Goal: Task Accomplishment & Management: Manage account settings

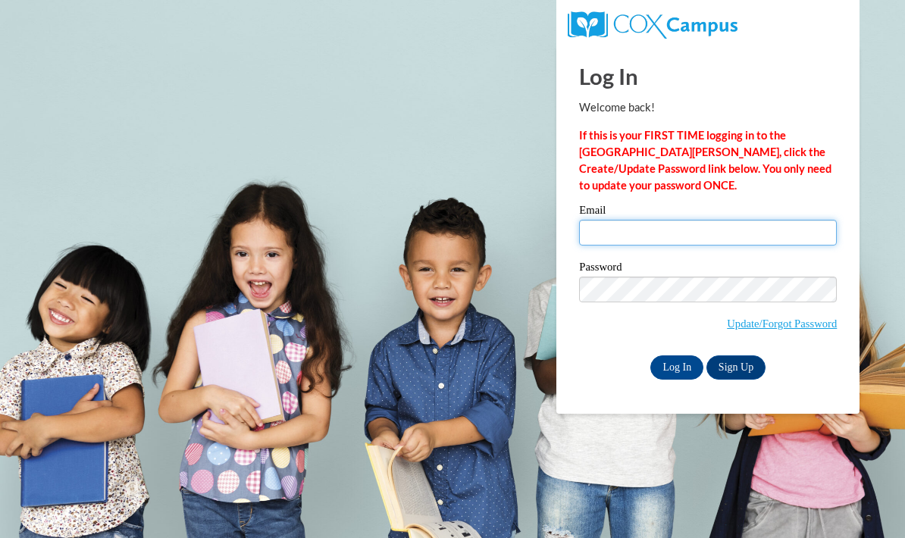
click at [706, 220] on input "Email" at bounding box center [708, 233] width 258 height 26
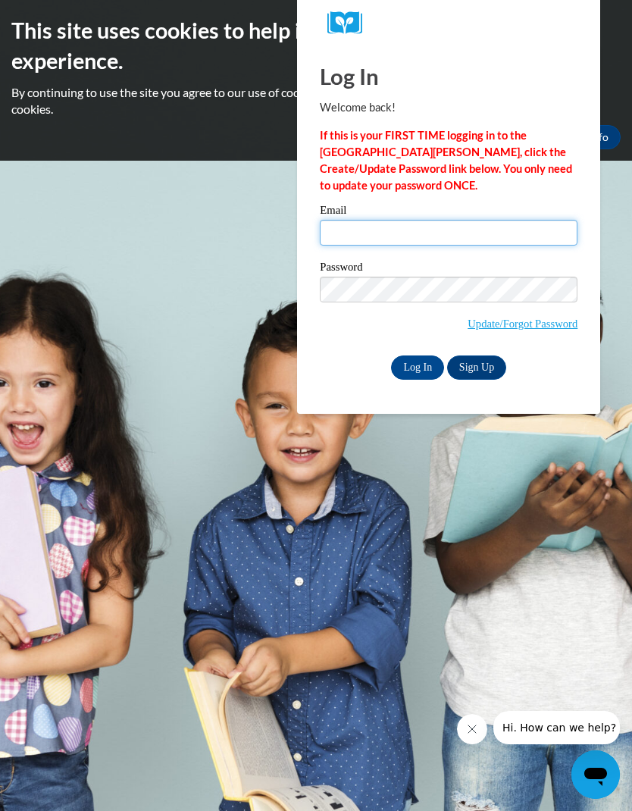
type input "InlovewithJesus33@gmail.com"
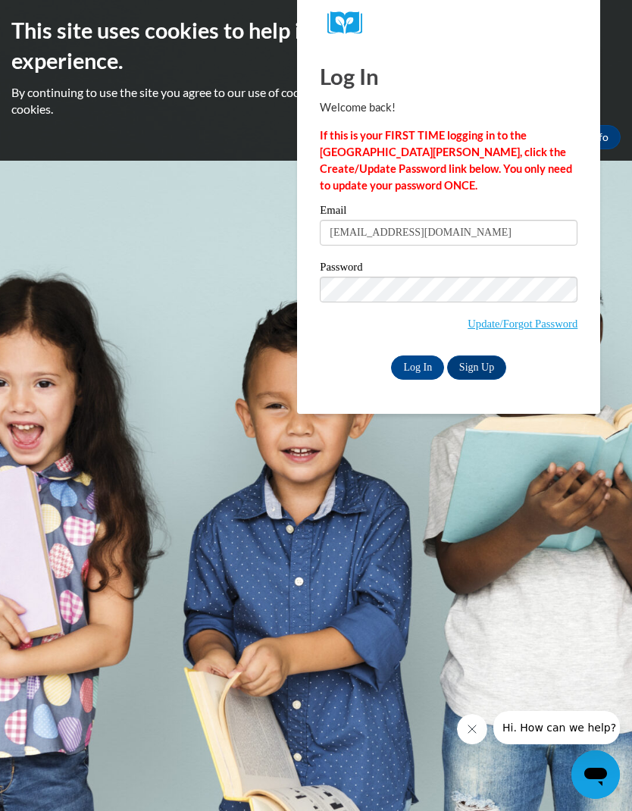
click at [431, 375] on input "Log In" at bounding box center [417, 367] width 53 height 24
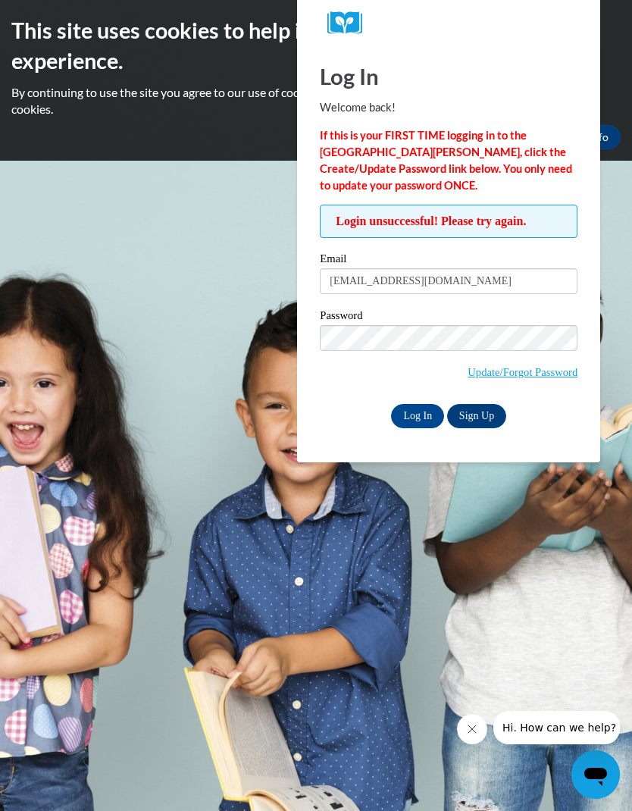
click at [424, 424] on input "Log In" at bounding box center [417, 416] width 53 height 24
click at [482, 290] on input "InlovewithJesus33@gmail.com" at bounding box center [449, 281] width 258 height 26
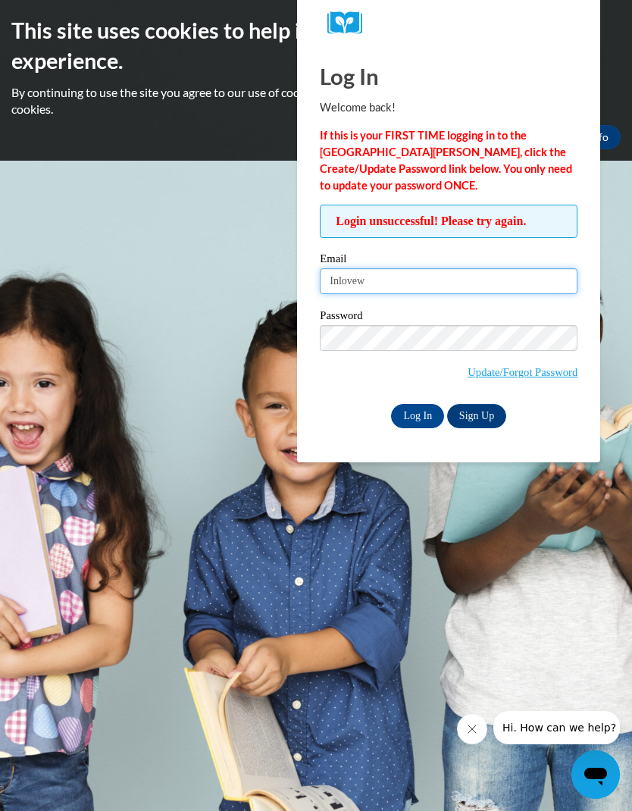
type input "Inlove"
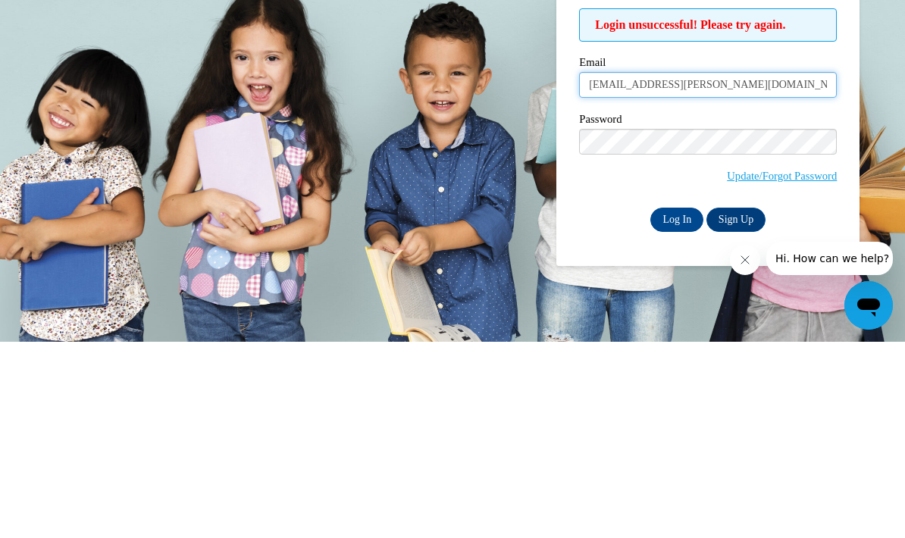
type input "[EMAIL_ADDRESS][PERSON_NAME][DOMAIN_NAME]"
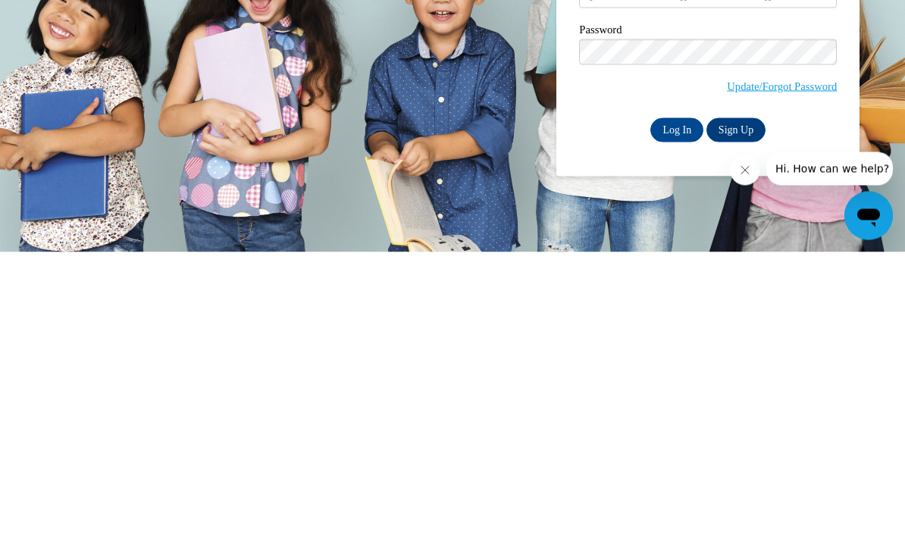
click at [631, 404] on input "Log In" at bounding box center [676, 416] width 53 height 24
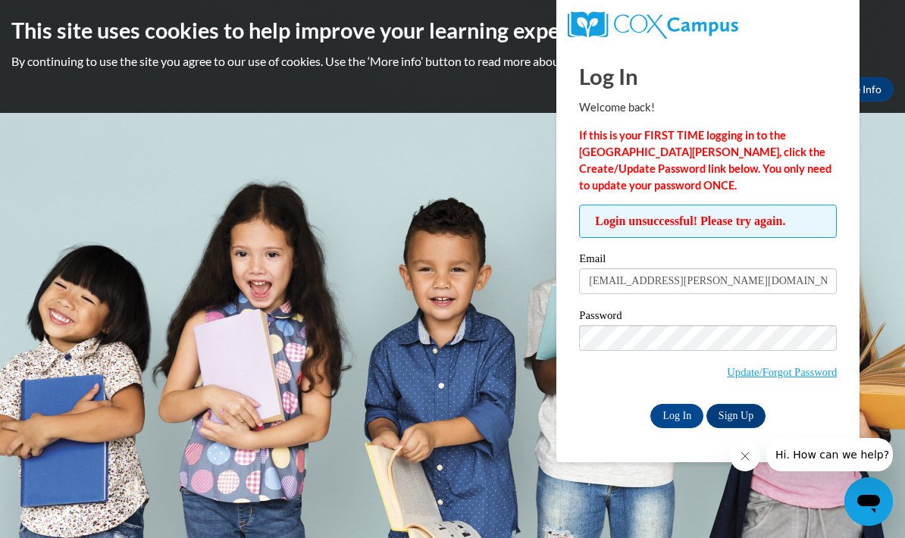
click at [478, 378] on body "This site uses cookies to help improve your learning experience. By continuing …" at bounding box center [452, 269] width 905 height 538
